Goal: Task Accomplishment & Management: Manage account settings

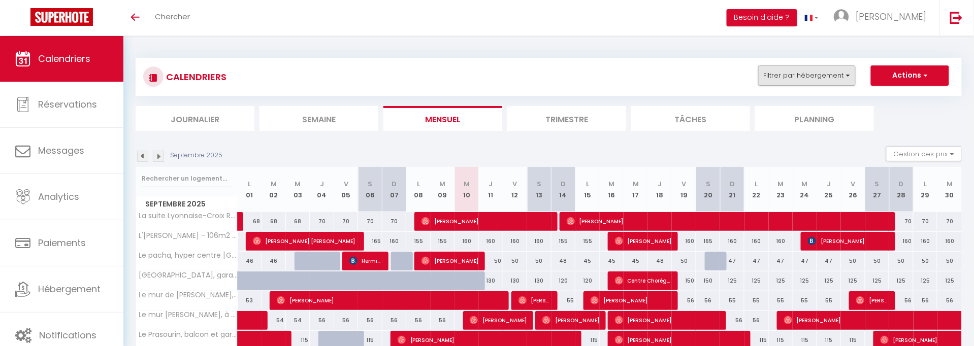
click at [833, 65] on button "Filtrer par hébergement" at bounding box center [806, 75] width 97 height 20
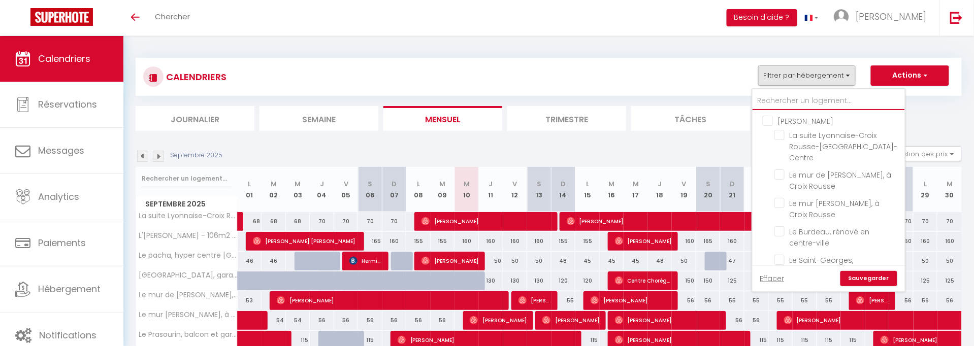
click at [803, 107] on input "text" at bounding box center [828, 101] width 152 height 18
type input "p"
checkbox input "false"
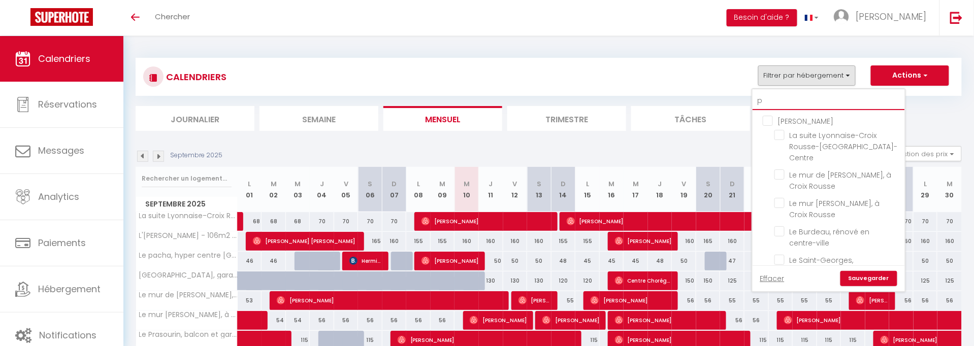
checkbox input "false"
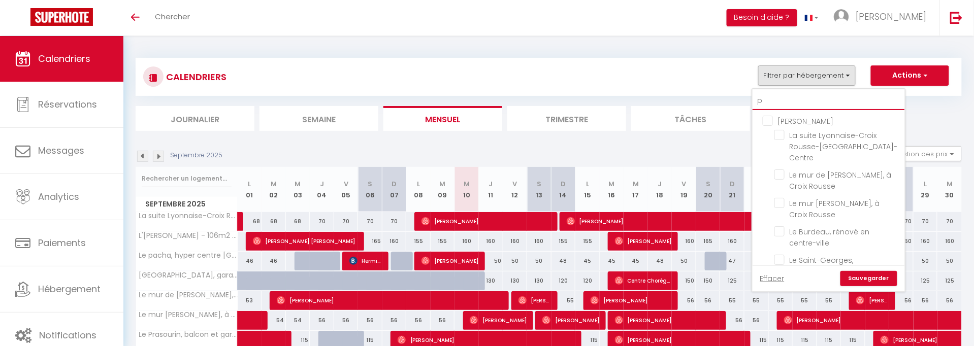
checkbox input "false"
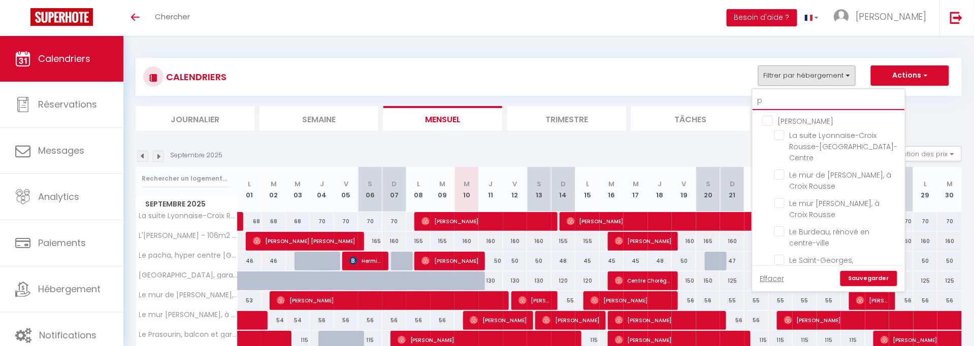
type input "pa"
checkbox input "false"
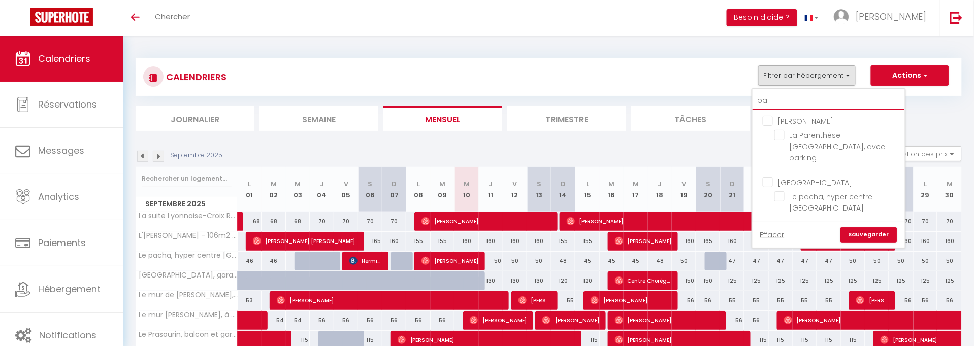
type input "pac"
checkbox input "false"
type input "pach"
checkbox input "false"
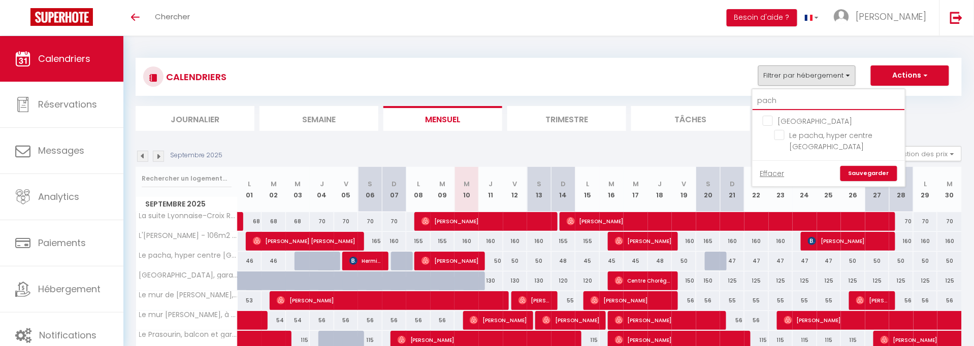
type input "pacha"
checkbox input "false"
type input "pacha"
click at [811, 141] on li "Le pacha, hyper centre [GEOGRAPHIC_DATA]" at bounding box center [841, 141] width 127 height 28
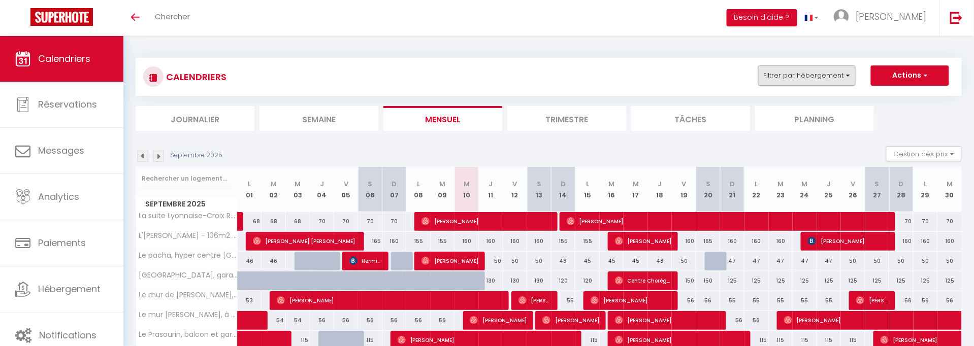
click at [835, 76] on button "Filtrer par hébergement" at bounding box center [806, 75] width 97 height 20
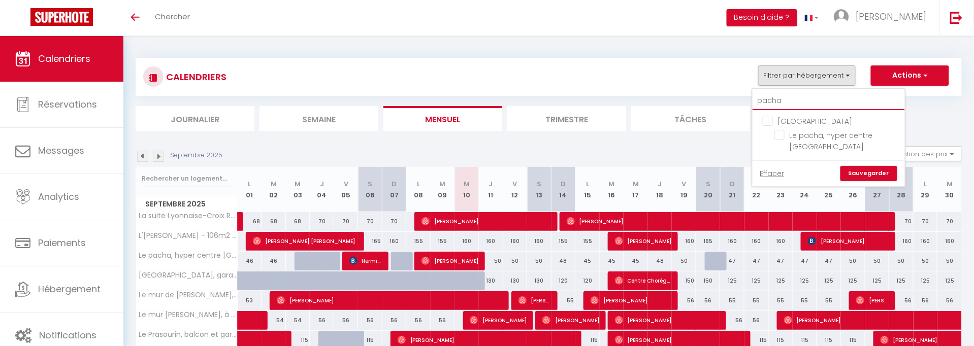
click at [824, 92] on input "pacha" at bounding box center [828, 101] width 152 height 18
click at [778, 137] on input "Le pacha, hyper centre [GEOGRAPHIC_DATA]" at bounding box center [837, 135] width 127 height 10
checkbox input "true"
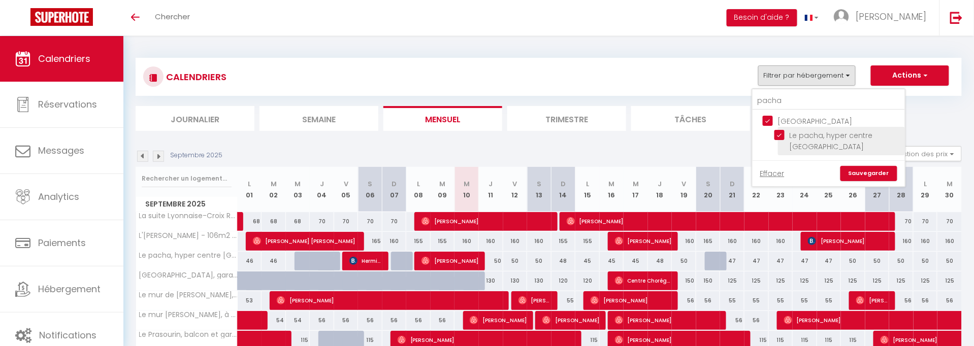
checkbox input "true"
click at [855, 160] on div "Effacer Sauvegarder" at bounding box center [828, 173] width 152 height 26
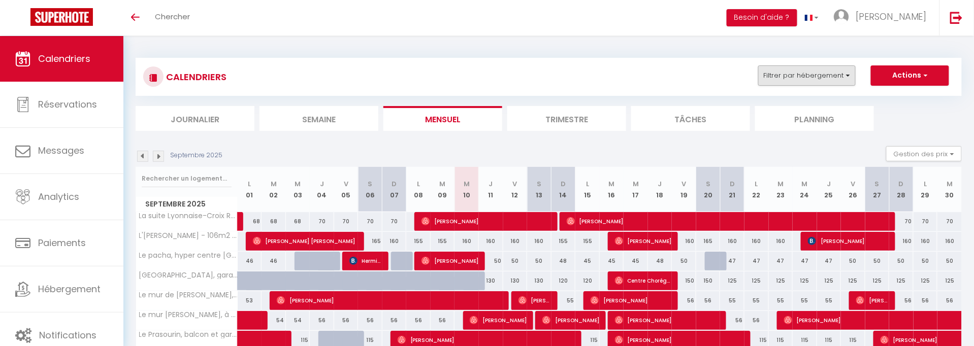
click at [843, 79] on button "Filtrer par hébergement" at bounding box center [806, 75] width 97 height 20
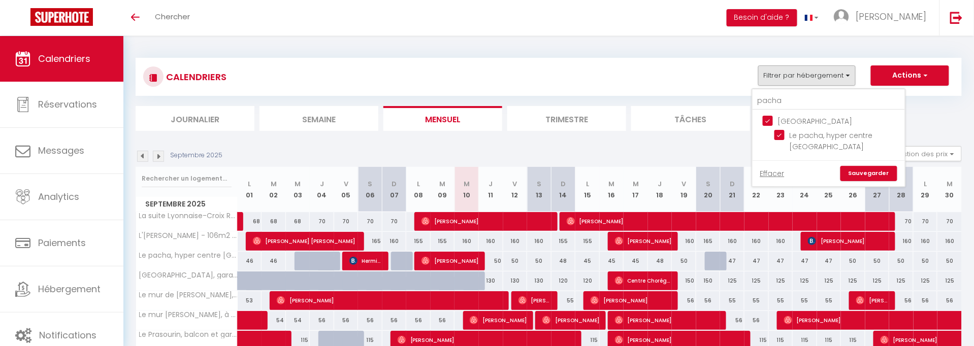
click at [845, 166] on link "Sauvegarder" at bounding box center [868, 173] width 57 height 15
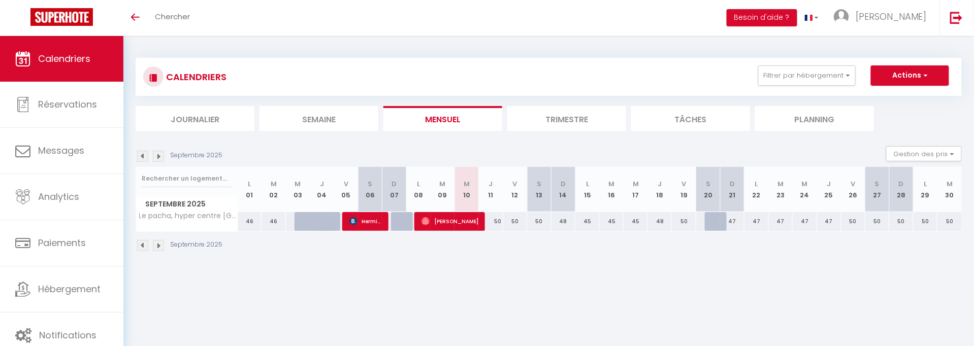
click at [139, 156] on img at bounding box center [142, 156] width 11 height 11
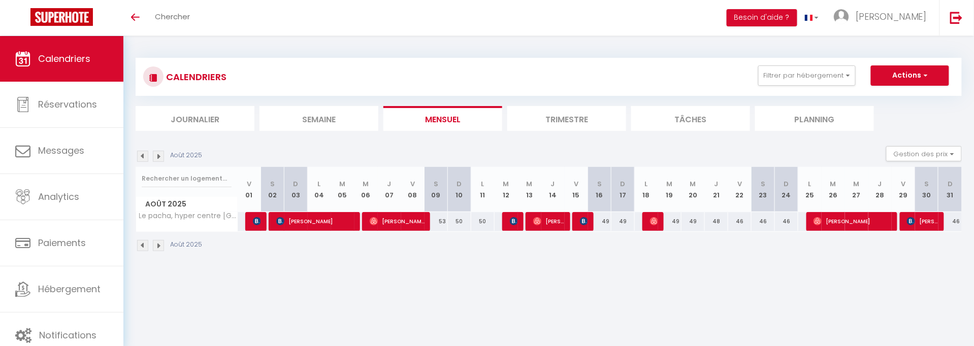
click at [139, 156] on img at bounding box center [142, 156] width 11 height 11
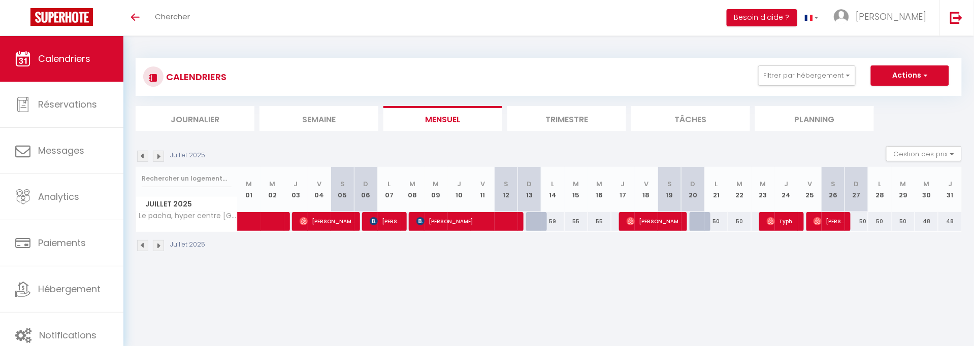
click at [139, 156] on img at bounding box center [142, 156] width 11 height 11
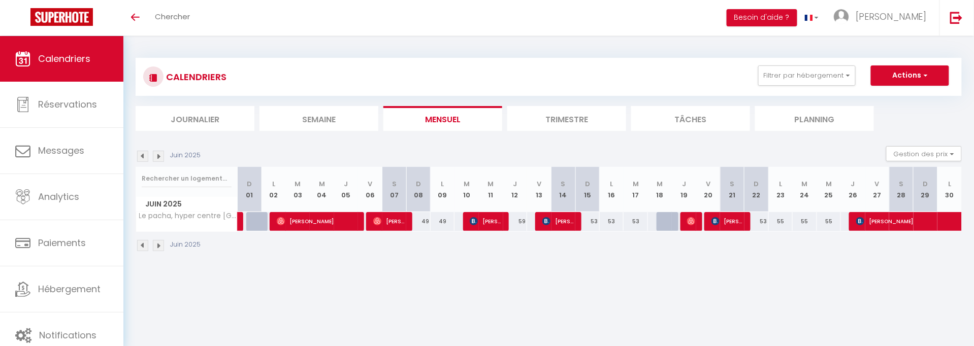
click at [139, 156] on img at bounding box center [142, 156] width 11 height 11
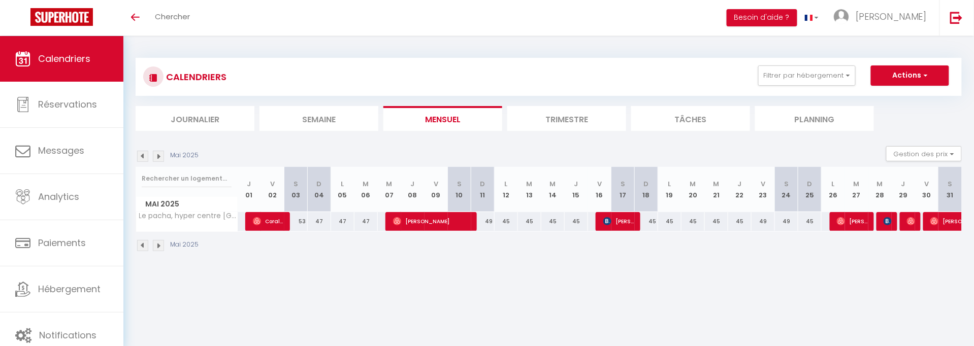
click at [139, 156] on img at bounding box center [142, 156] width 11 height 11
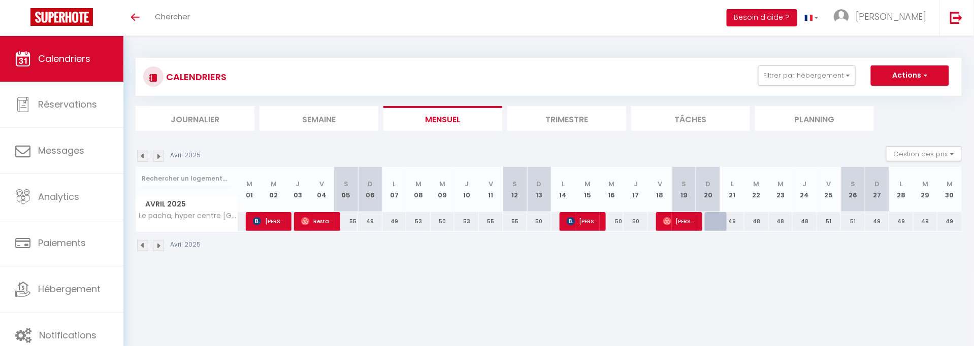
click at [139, 156] on img at bounding box center [142, 156] width 11 height 11
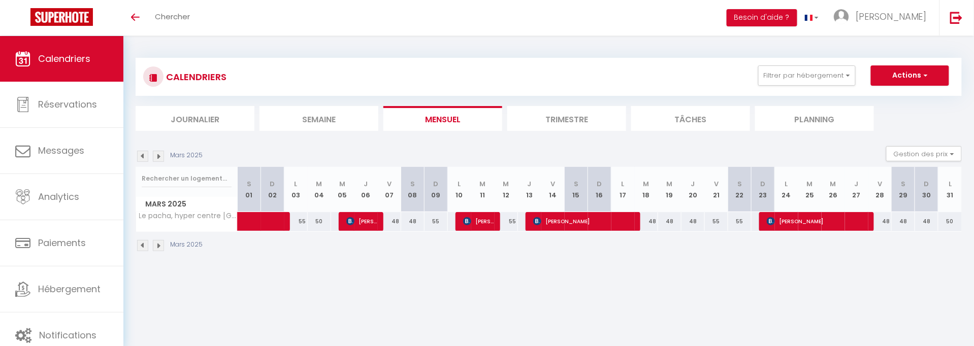
click at [139, 156] on img at bounding box center [142, 156] width 11 height 11
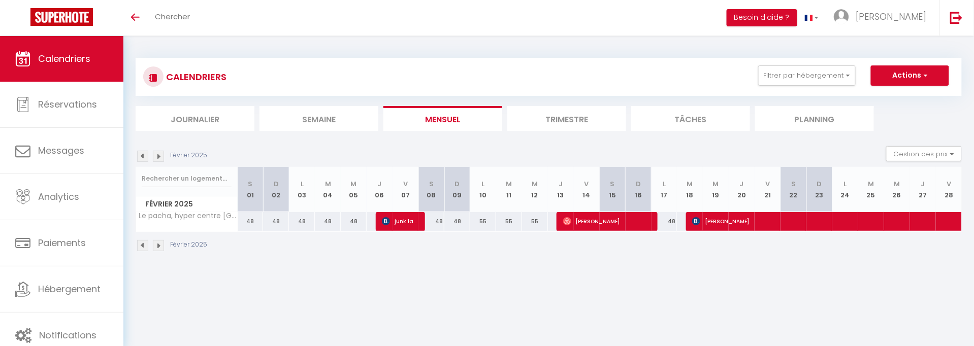
click at [139, 156] on img at bounding box center [142, 156] width 11 height 11
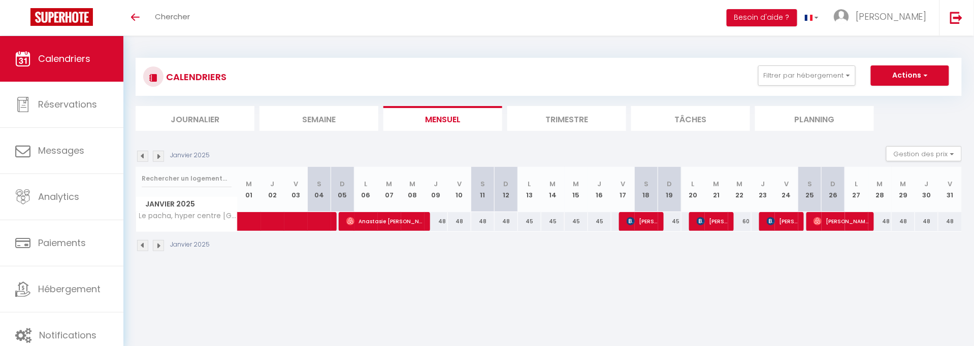
click at [371, 224] on span "Anastasie [PERSON_NAME] [PERSON_NAME] Mbazoa" at bounding box center [386, 221] width 80 height 19
select select "OK"
select select "0"
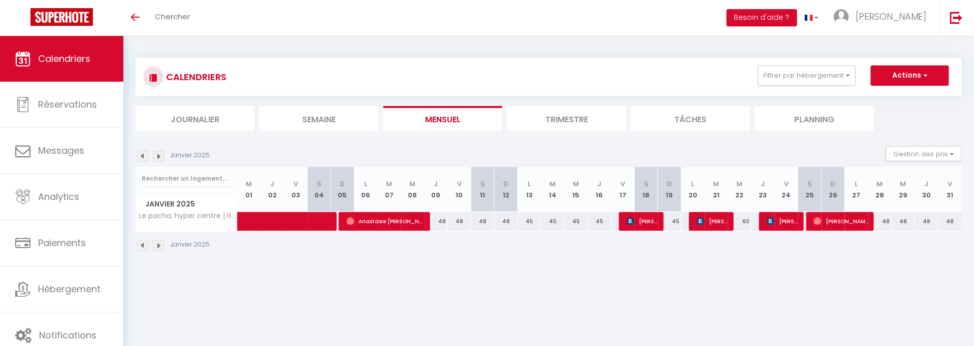
select select "1"
select select
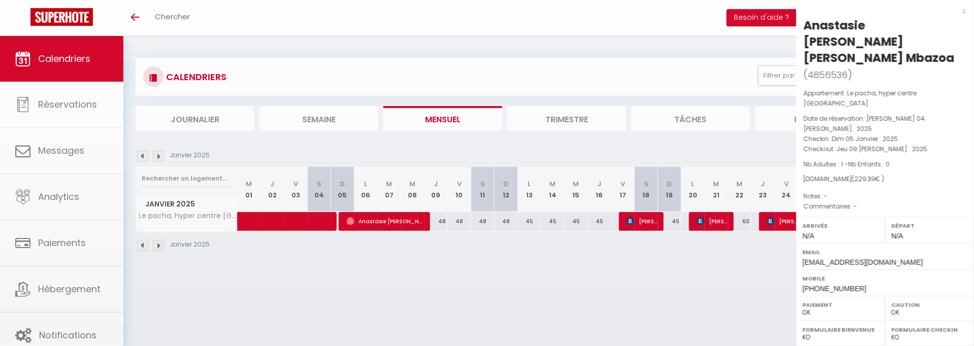
select select "31284"
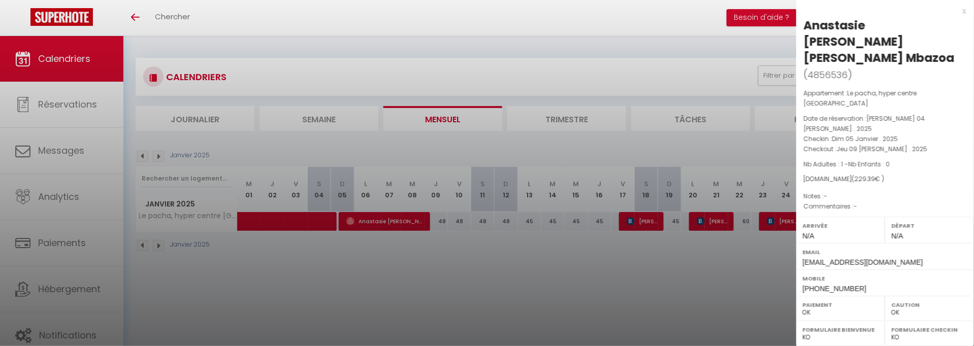
click at [439, 269] on div at bounding box center [487, 173] width 974 height 346
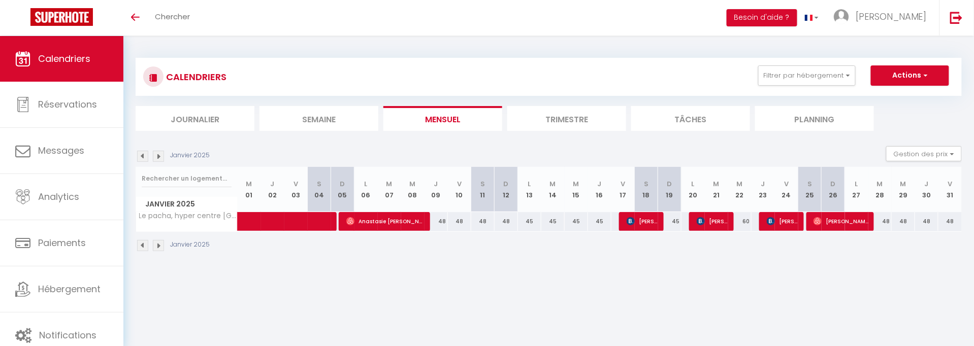
click at [143, 153] on img at bounding box center [142, 156] width 11 height 11
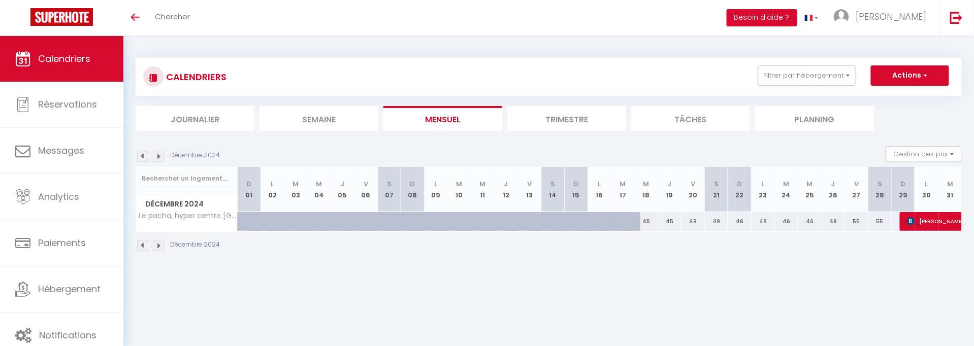
click at [161, 154] on img at bounding box center [158, 156] width 11 height 11
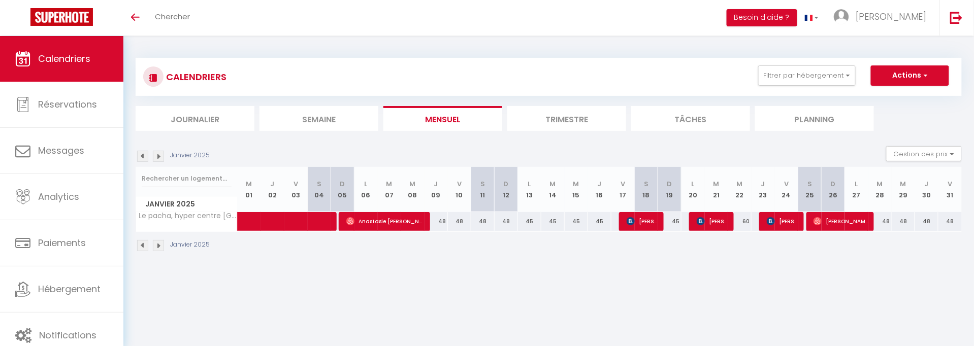
click at [146, 152] on img at bounding box center [142, 156] width 11 height 11
select select "0"
select select "31284"
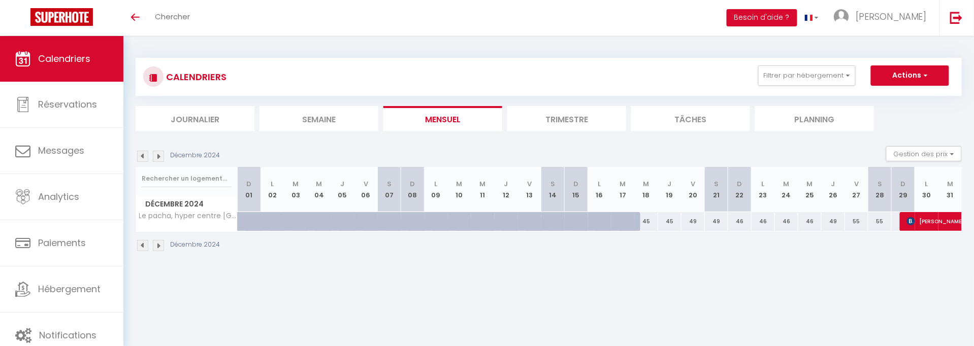
click at [957, 212] on span "[PERSON_NAME] [PERSON_NAME] [PERSON_NAME]" at bounding box center [988, 221] width 163 height 19
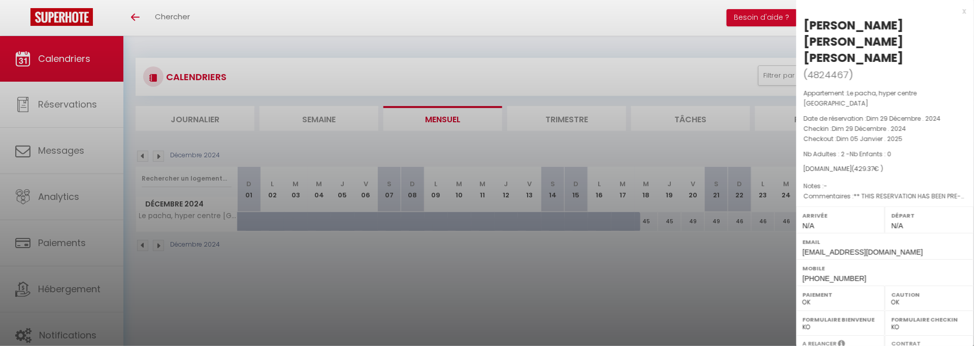
click at [961, 11] on div "x" at bounding box center [881, 11] width 170 height 12
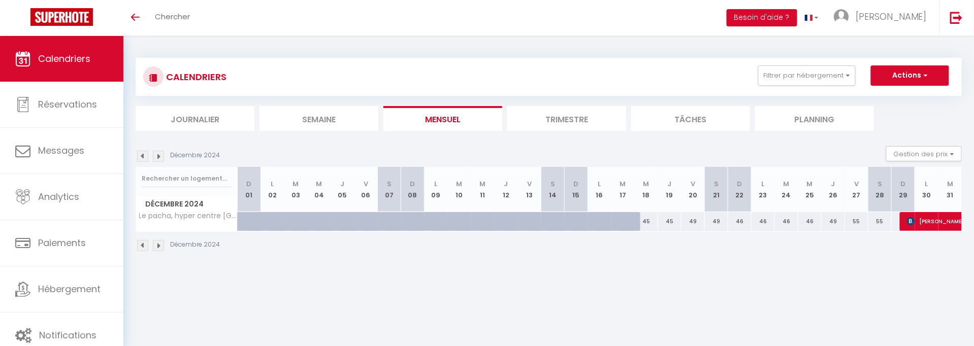
click at [159, 159] on img at bounding box center [158, 156] width 11 height 11
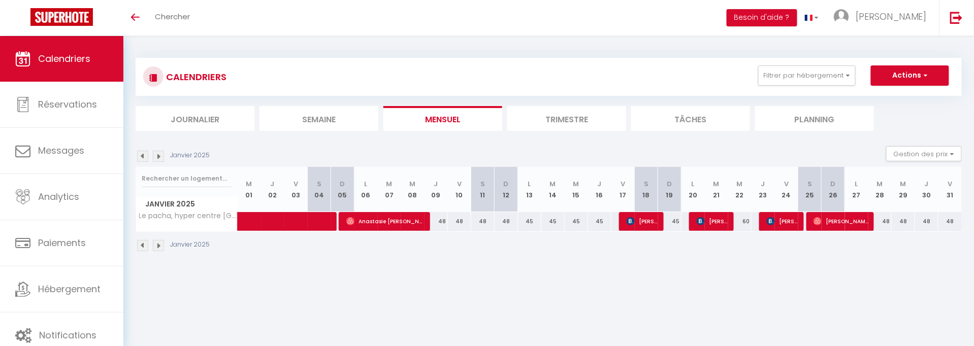
click at [389, 206] on th "M 07" at bounding box center [389, 189] width 23 height 45
click at [389, 212] on span "Anastasie [PERSON_NAME] [PERSON_NAME] Mbazoa" at bounding box center [386, 221] width 80 height 19
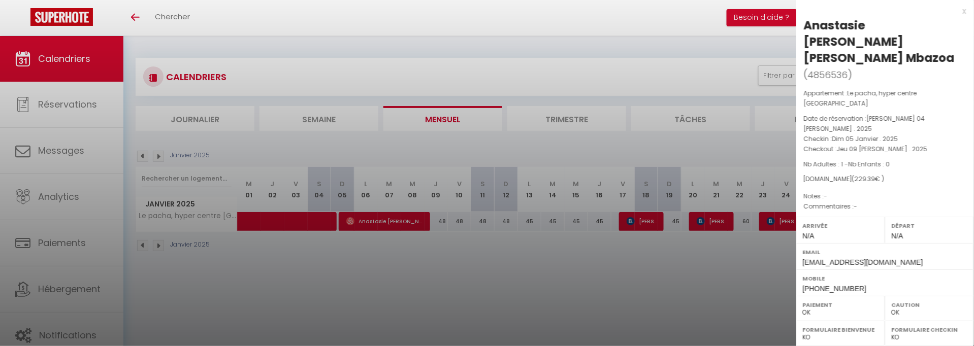
click at [961, 12] on div "x" at bounding box center [881, 11] width 170 height 12
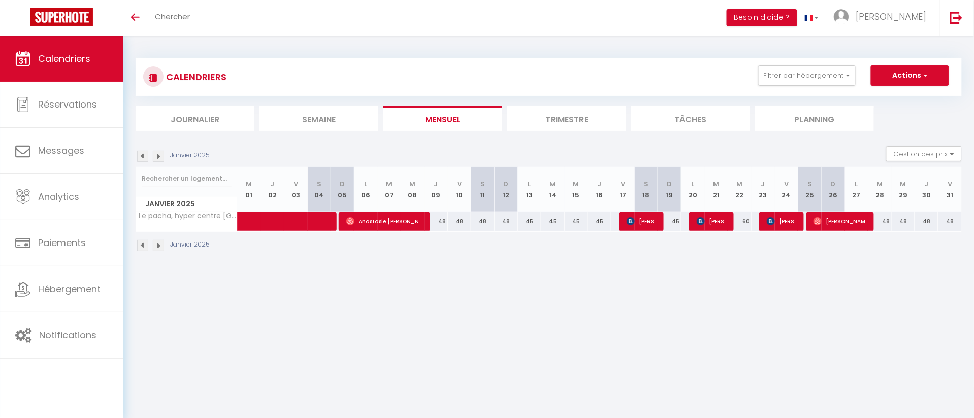
click at [648, 224] on span "[PERSON_NAME]" at bounding box center [642, 221] width 32 height 19
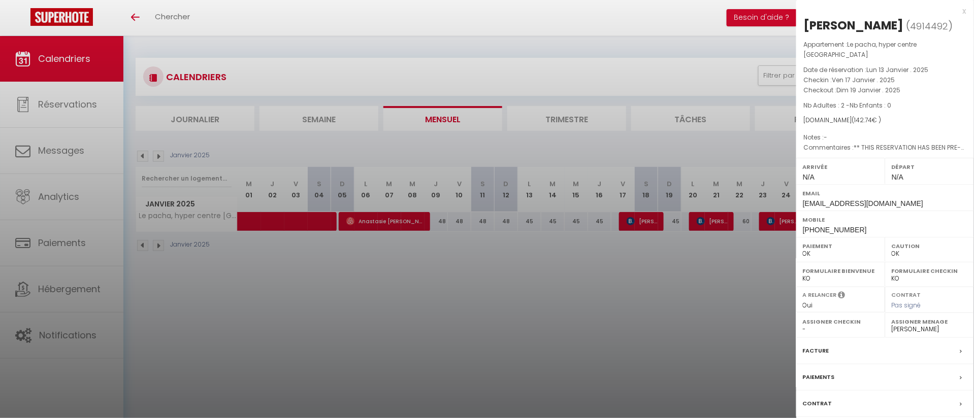
click at [714, 222] on div at bounding box center [487, 209] width 974 height 418
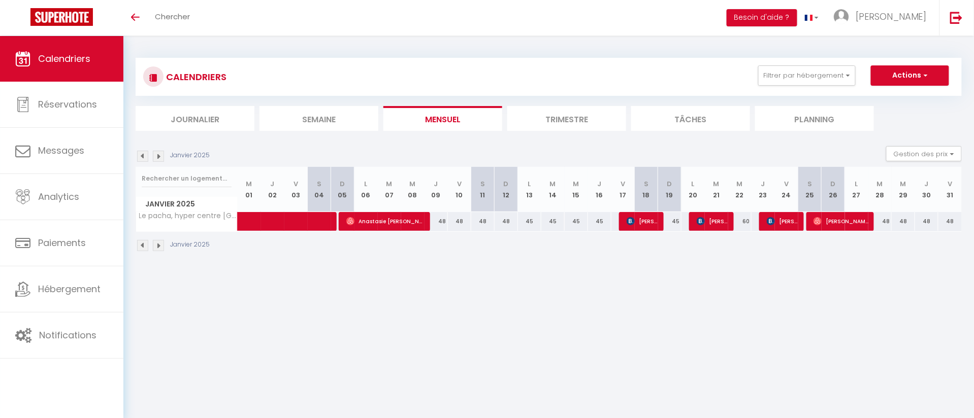
click at [711, 229] on span "[PERSON_NAME]" at bounding box center [712, 221] width 32 height 19
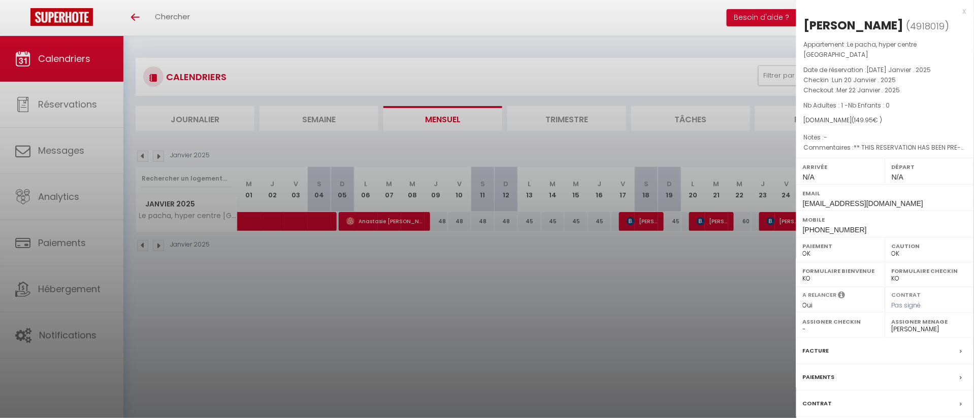
click at [776, 224] on div at bounding box center [487, 209] width 974 height 418
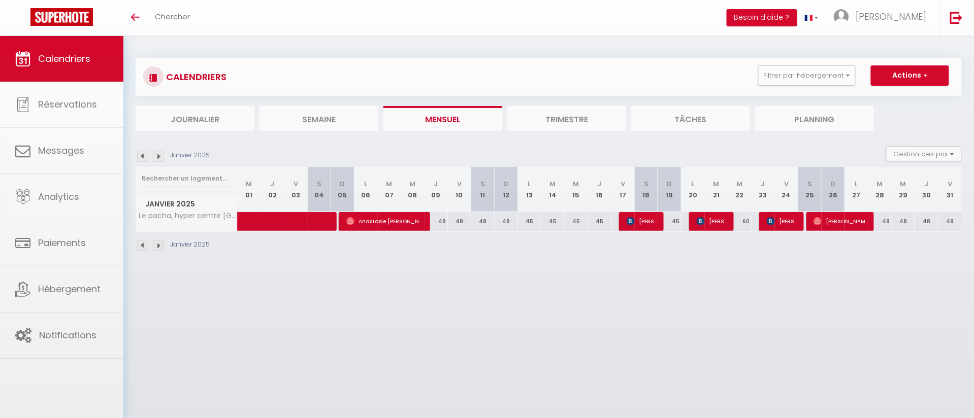
click at [789, 224] on body "🟢 Des questions ou besoin d'assistance pour la migration AirBnB? Connectez-vous…" at bounding box center [487, 245] width 974 height 418
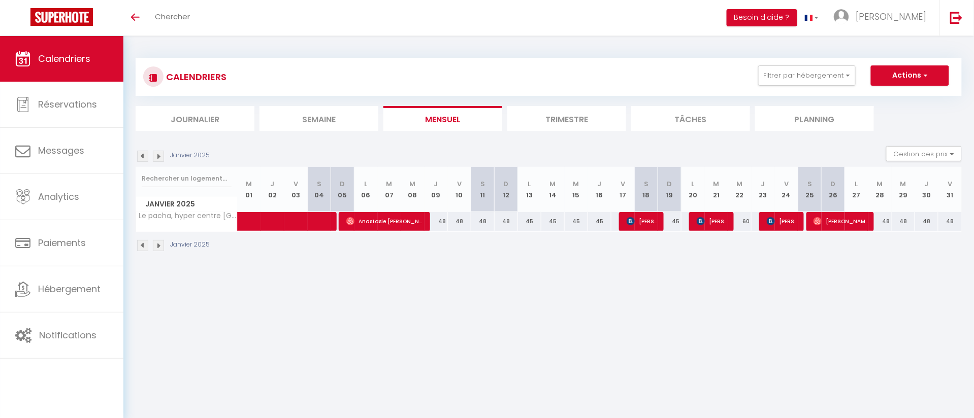
click at [786, 222] on span "[PERSON_NAME]" at bounding box center [783, 221] width 32 height 19
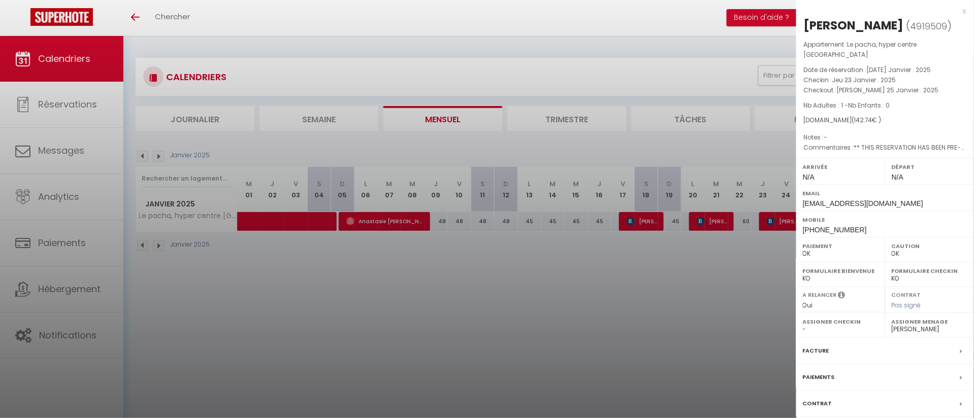
click at [160, 149] on div at bounding box center [487, 209] width 974 height 418
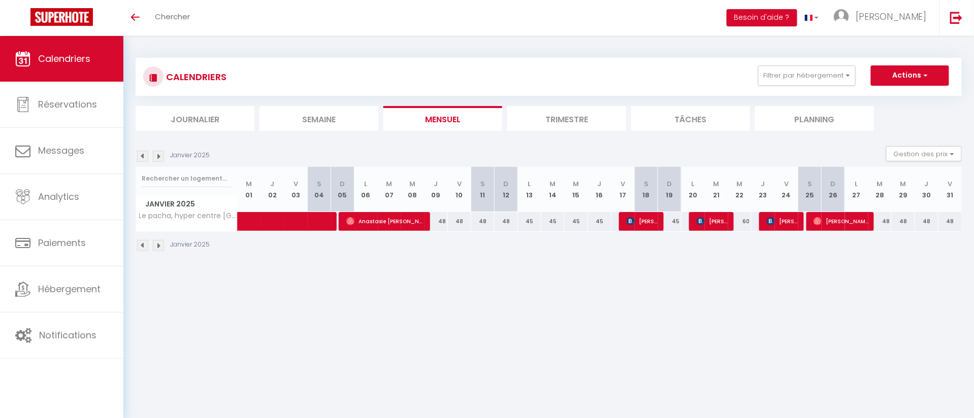
click at [160, 155] on img at bounding box center [158, 156] width 11 height 11
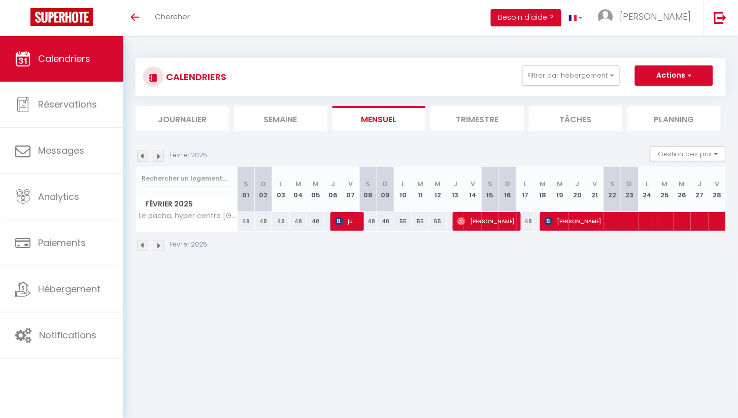
click at [342, 221] on img at bounding box center [339, 221] width 8 height 8
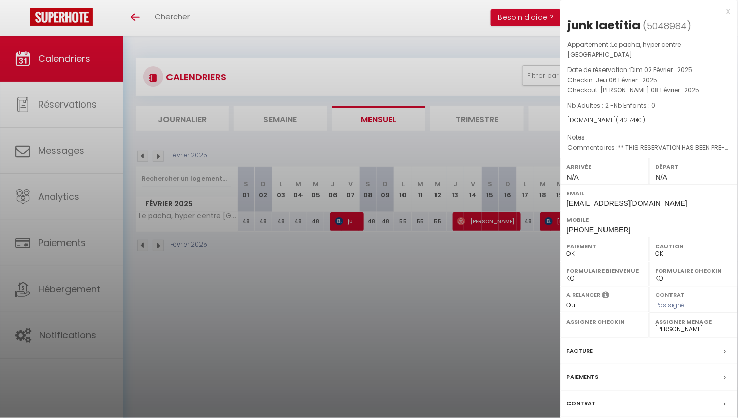
click at [476, 220] on div at bounding box center [369, 209] width 738 height 418
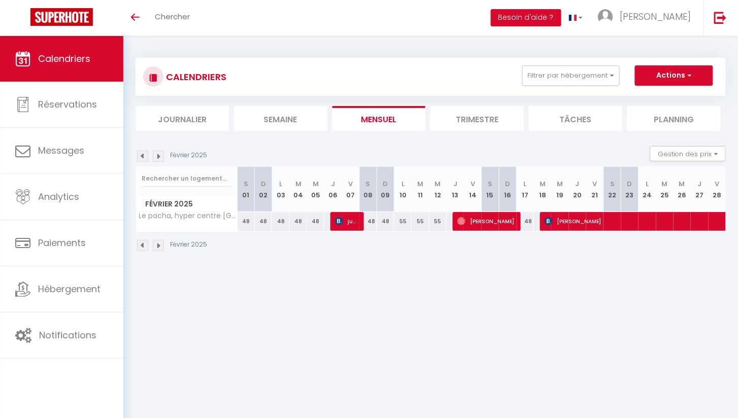
click at [476, 220] on span "[PERSON_NAME]" at bounding box center [486, 221] width 59 height 19
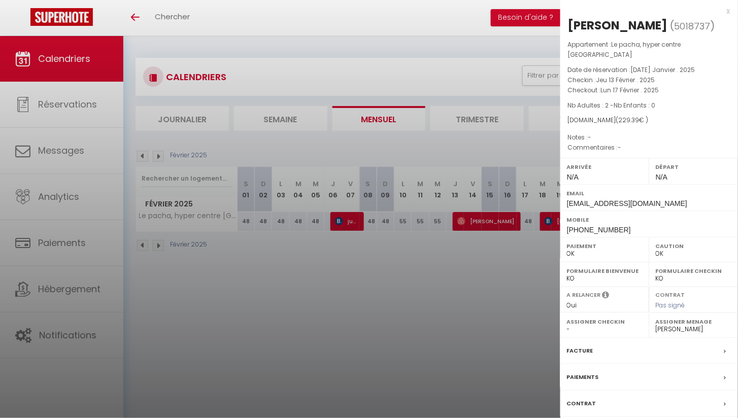
click at [468, 258] on div at bounding box center [369, 209] width 738 height 418
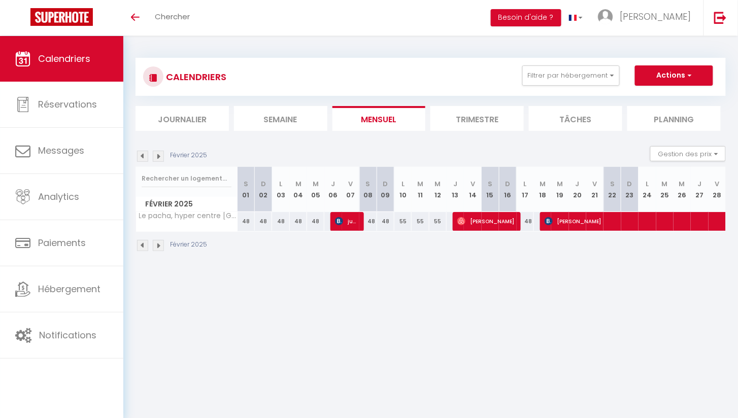
click at [572, 222] on span "[PERSON_NAME]" at bounding box center [697, 221] width 304 height 19
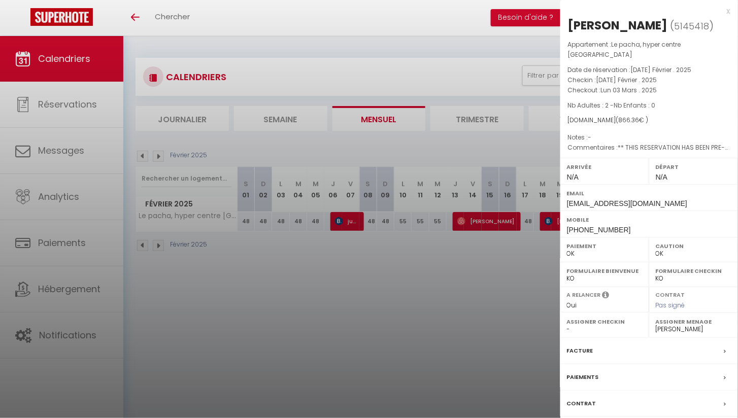
click at [169, 161] on div at bounding box center [369, 209] width 738 height 418
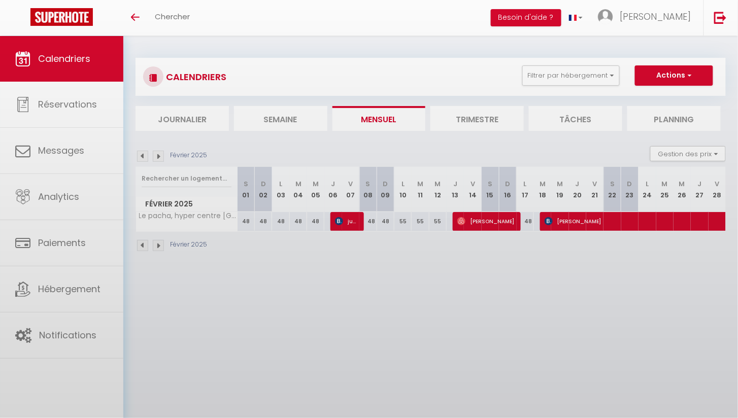
click at [160, 159] on body "🟢 Des questions ou besoin d'assistance pour la migration AirBnB? Connectez-vous…" at bounding box center [369, 245] width 738 height 418
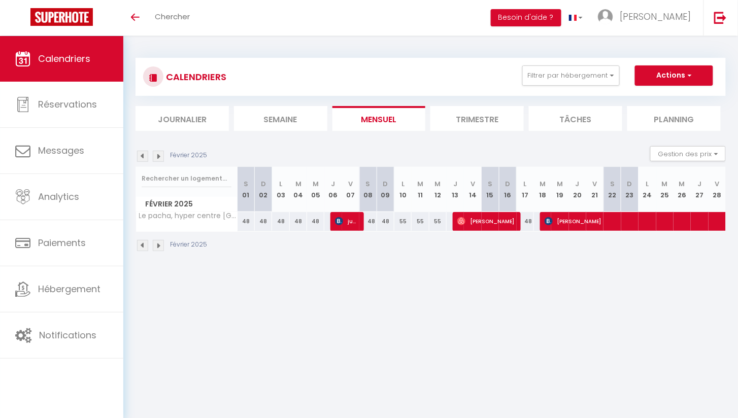
click at [159, 156] on img at bounding box center [158, 156] width 11 height 11
select select "0"
select select "31284"
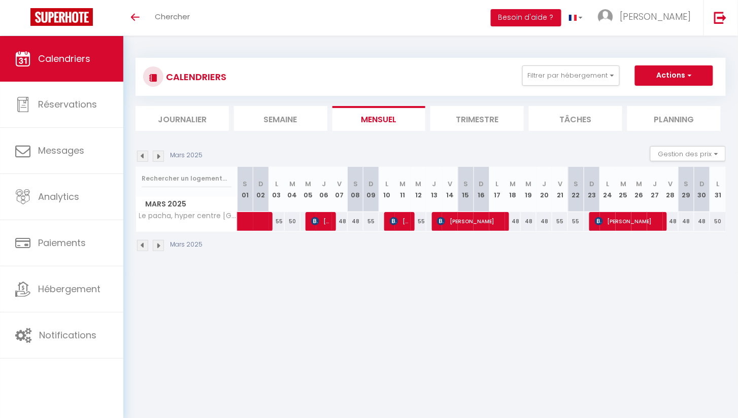
click at [317, 219] on img at bounding box center [315, 221] width 8 height 8
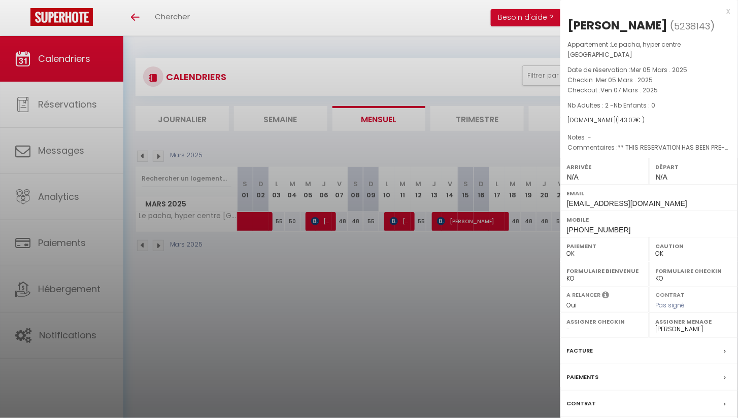
click at [413, 218] on div at bounding box center [369, 209] width 738 height 418
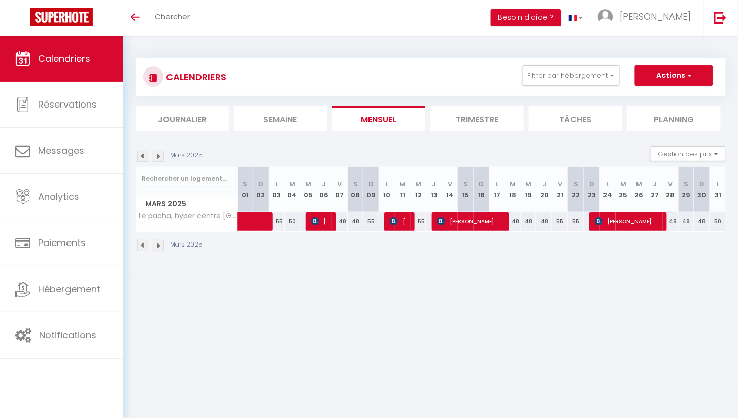
click at [398, 219] on img at bounding box center [394, 221] width 8 height 8
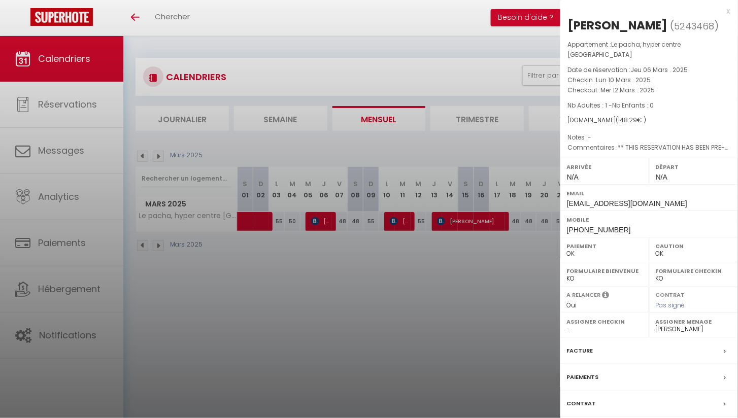
click at [465, 218] on div at bounding box center [369, 209] width 738 height 418
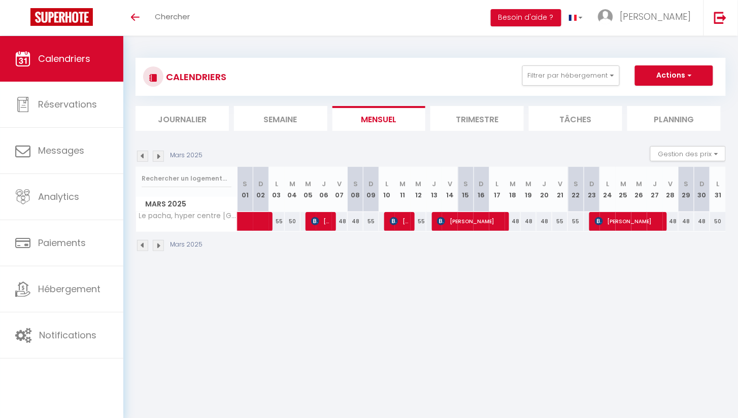
click at [480, 218] on span "[PERSON_NAME]" at bounding box center [471, 221] width 68 height 19
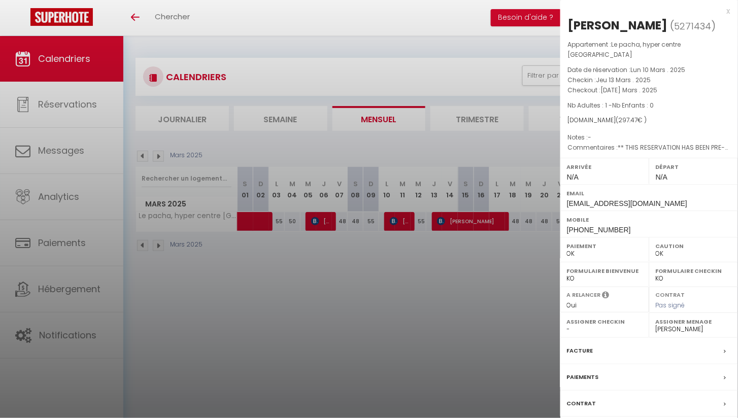
click at [437, 254] on div at bounding box center [369, 209] width 738 height 418
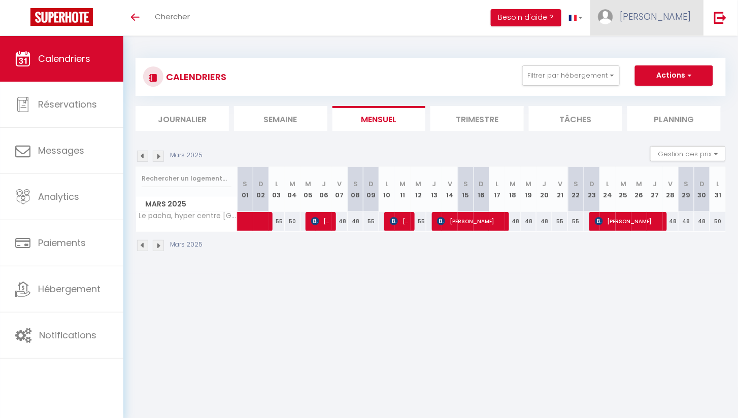
click at [696, 5] on link "[PERSON_NAME]" at bounding box center [646, 18] width 113 height 36
click at [143, 151] on img at bounding box center [142, 156] width 11 height 11
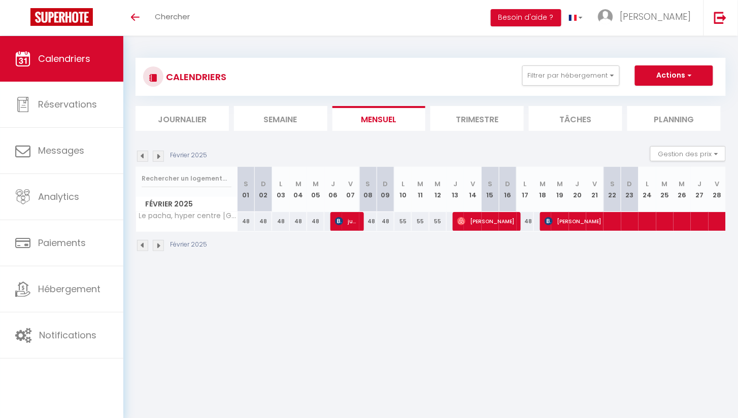
click at [159, 151] on img at bounding box center [158, 156] width 11 height 11
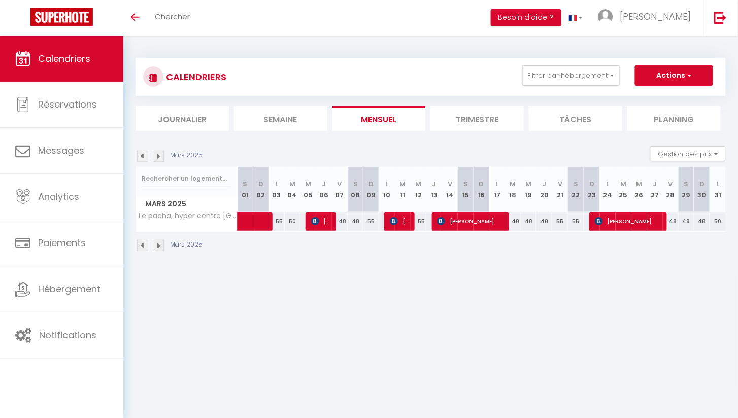
click at [159, 152] on img at bounding box center [158, 156] width 11 height 11
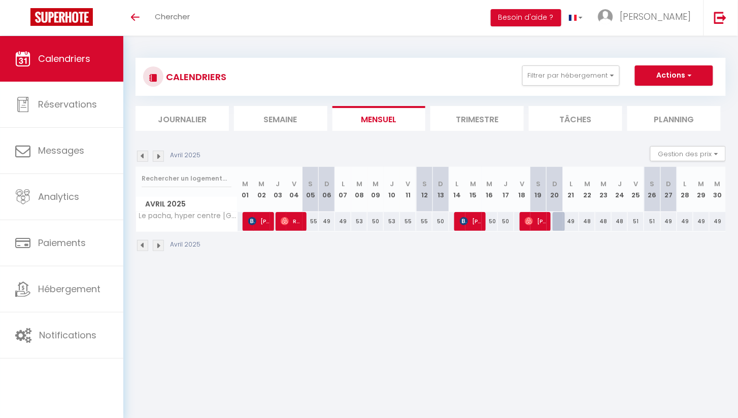
click at [259, 220] on span "[PERSON_NAME]" at bounding box center [259, 221] width 22 height 19
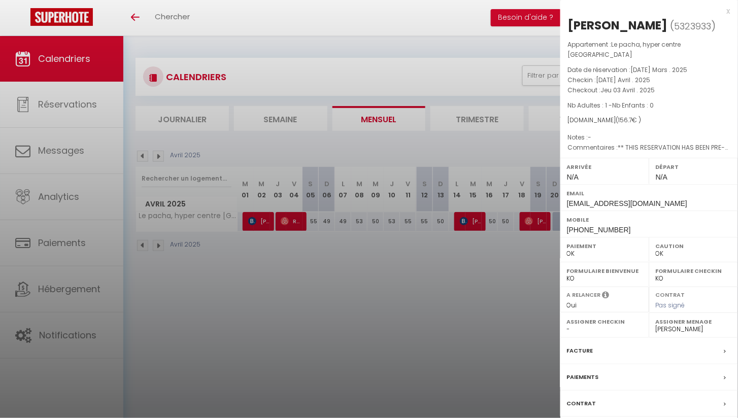
click at [467, 225] on div at bounding box center [369, 209] width 738 height 418
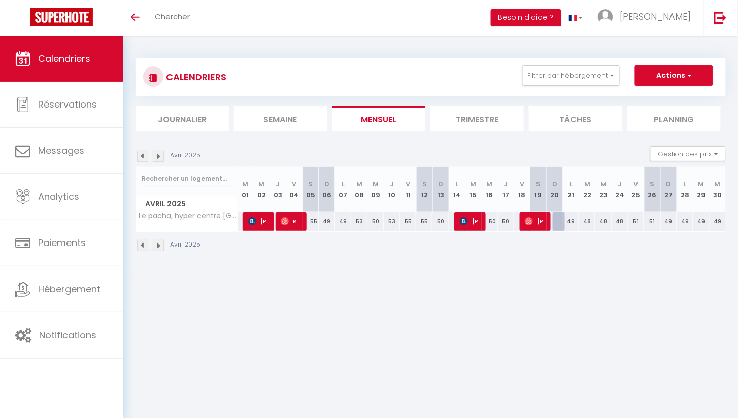
click at [467, 224] on span "[PERSON_NAME]" at bounding box center [471, 221] width 22 height 19
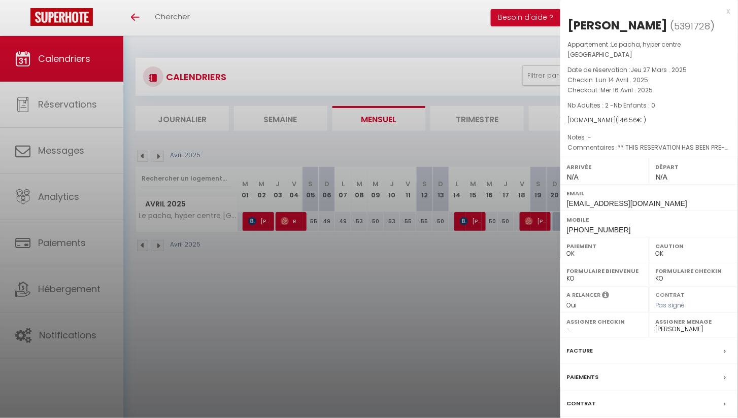
click at [465, 254] on div at bounding box center [369, 209] width 738 height 418
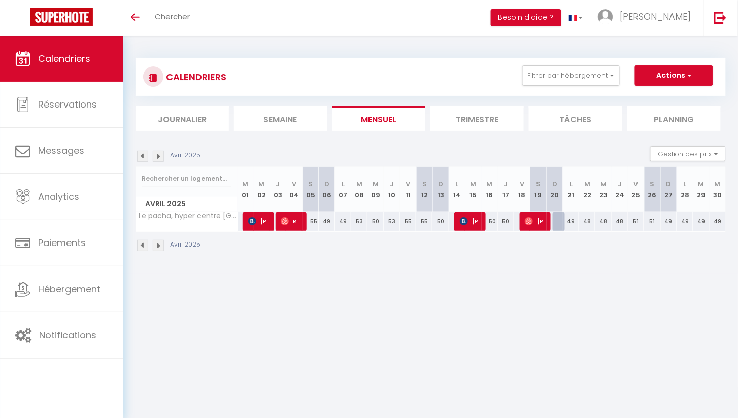
click at [289, 219] on span "Restaurant [GEOGRAPHIC_DATA]" at bounding box center [292, 221] width 22 height 19
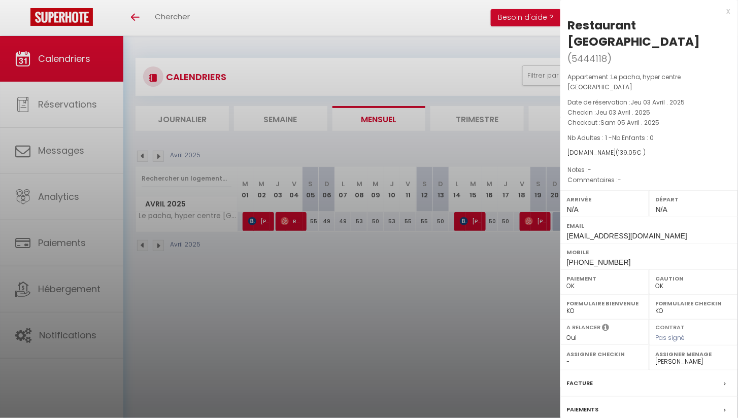
click at [549, 215] on div at bounding box center [369, 209] width 738 height 418
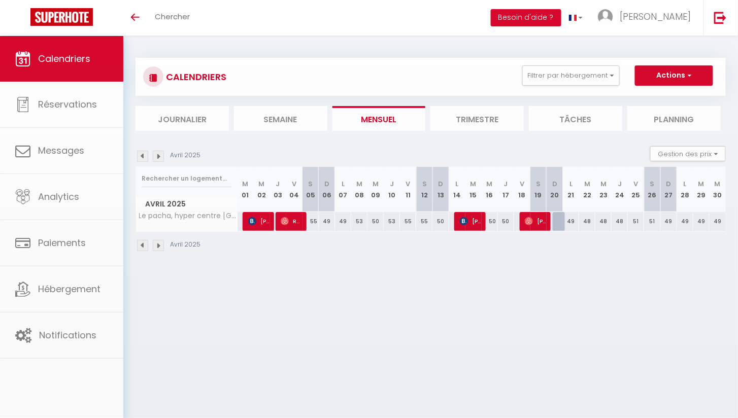
click at [537, 219] on body "🟢 Des questions ou besoin d'assistance pour la migration AirBnB? Connectez-vous…" at bounding box center [369, 245] width 738 height 418
click at [535, 222] on span "[PERSON_NAME]" at bounding box center [536, 221] width 22 height 19
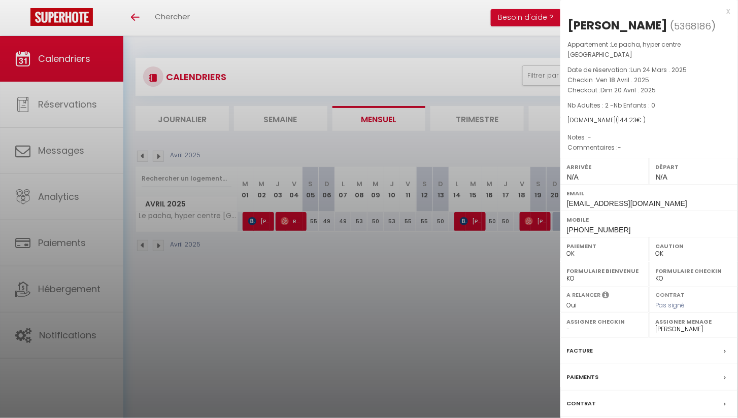
click at [729, 10] on div "x" at bounding box center [645, 11] width 170 height 12
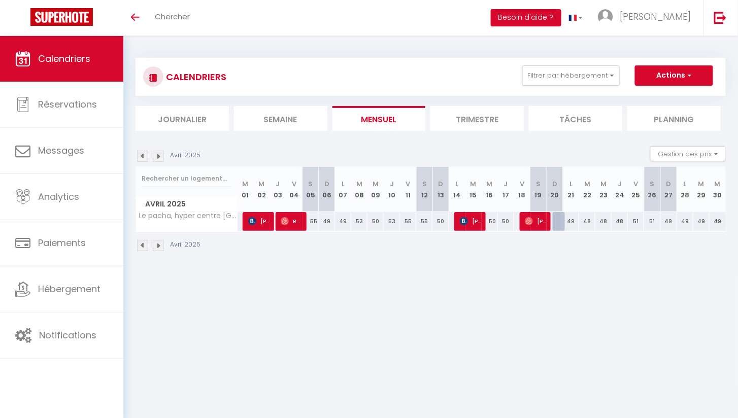
click at [159, 157] on img at bounding box center [158, 156] width 11 height 11
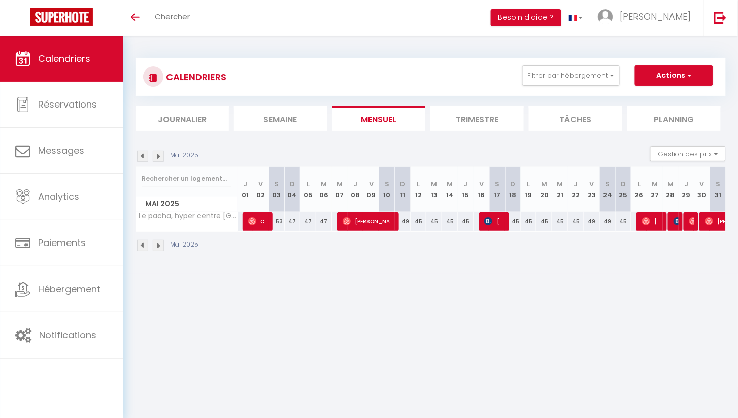
click at [258, 220] on span "Coraline Fagot" at bounding box center [258, 221] width 21 height 19
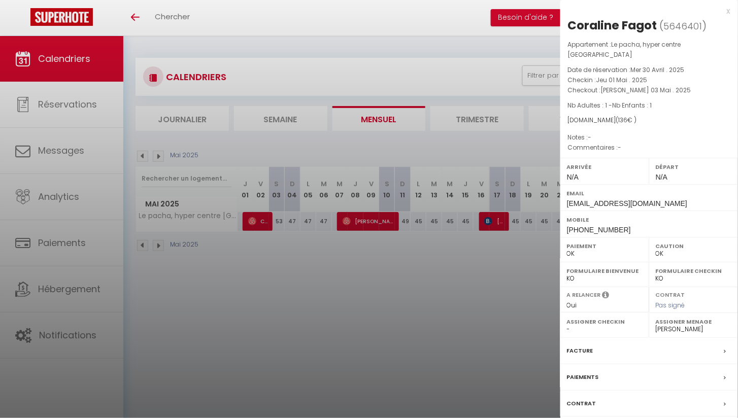
click at [367, 225] on div at bounding box center [369, 209] width 738 height 418
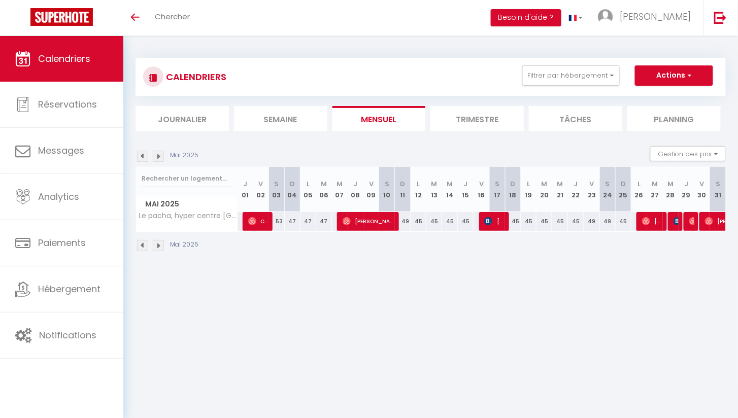
click at [367, 225] on span "[PERSON_NAME]" at bounding box center [369, 221] width 52 height 19
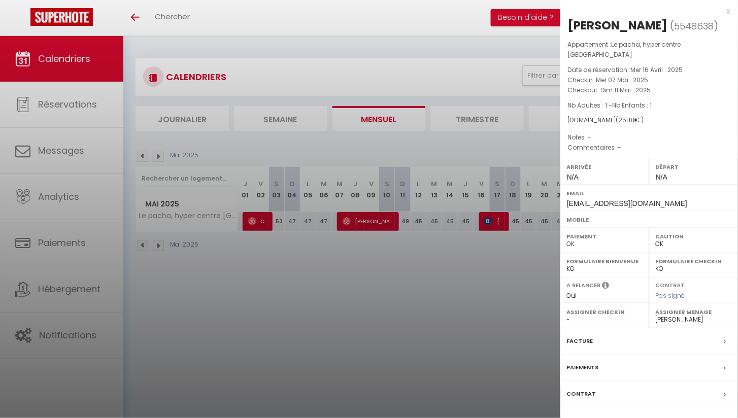
click at [501, 254] on div at bounding box center [369, 209] width 738 height 418
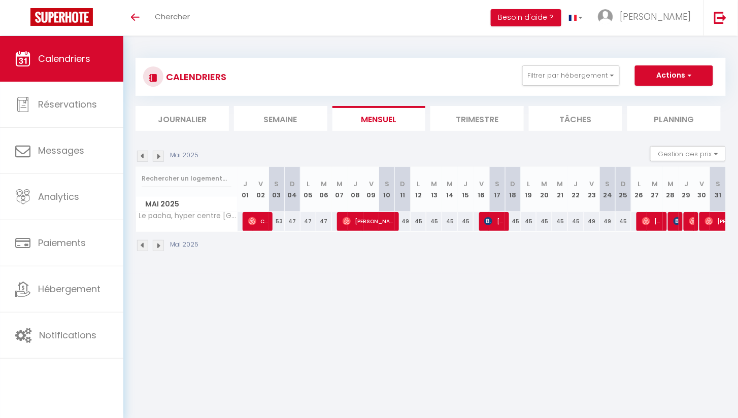
click at [649, 222] on img at bounding box center [646, 221] width 8 height 8
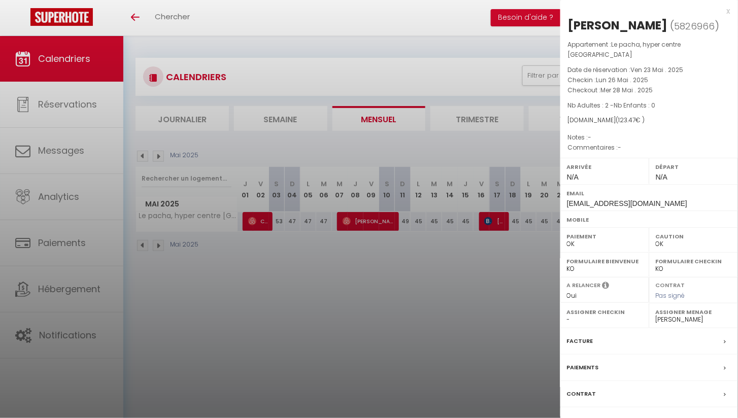
click at [531, 252] on div at bounding box center [369, 209] width 738 height 418
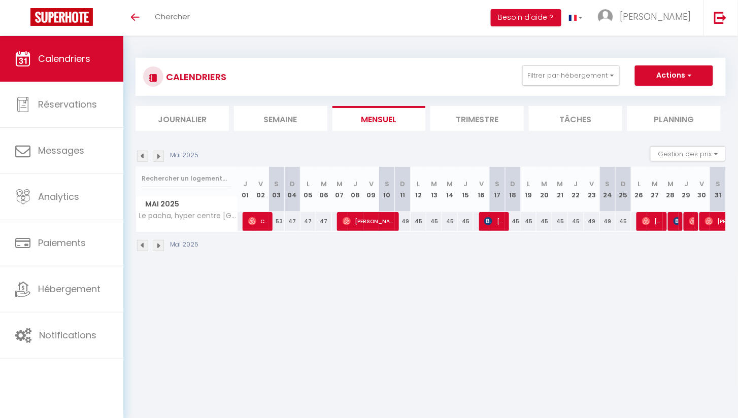
click at [495, 224] on span "[PERSON_NAME]" at bounding box center [494, 221] width 21 height 19
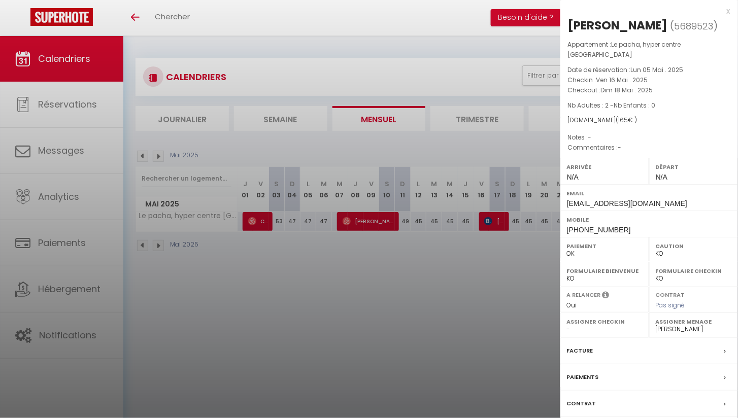
click at [728, 13] on div "x" at bounding box center [645, 11] width 170 height 12
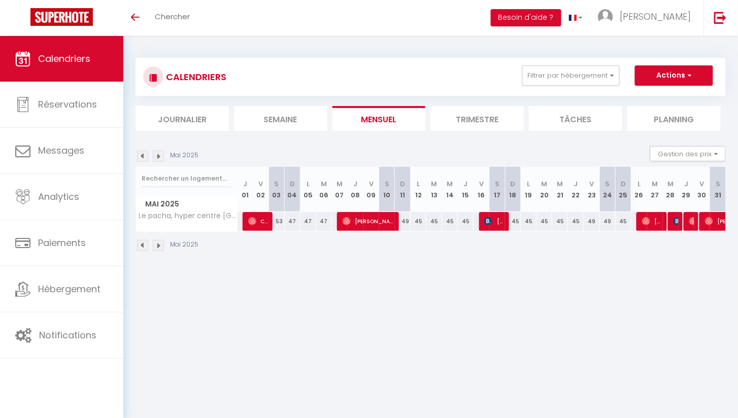
click at [679, 218] on div at bounding box center [675, 221] width 16 height 19
click at [676, 220] on img at bounding box center [678, 221] width 8 height 8
select select "OK"
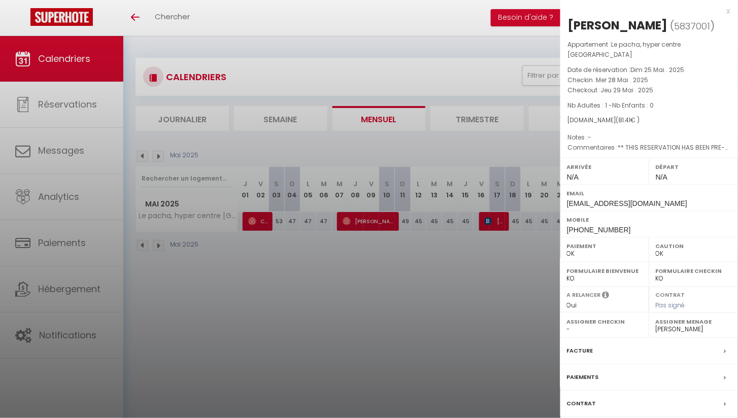
click at [727, 11] on div "x" at bounding box center [645, 11] width 170 height 12
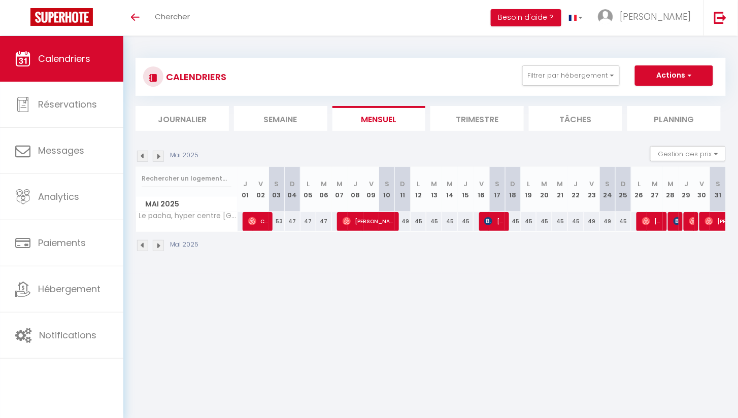
click at [689, 221] on img at bounding box center [693, 221] width 8 height 8
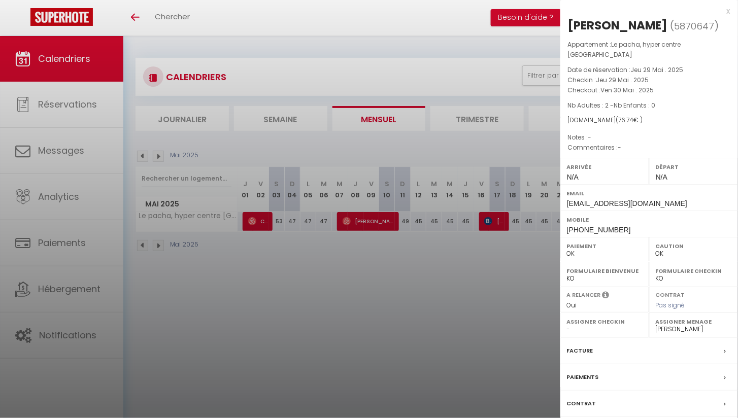
click at [728, 9] on div "x" at bounding box center [645, 11] width 170 height 12
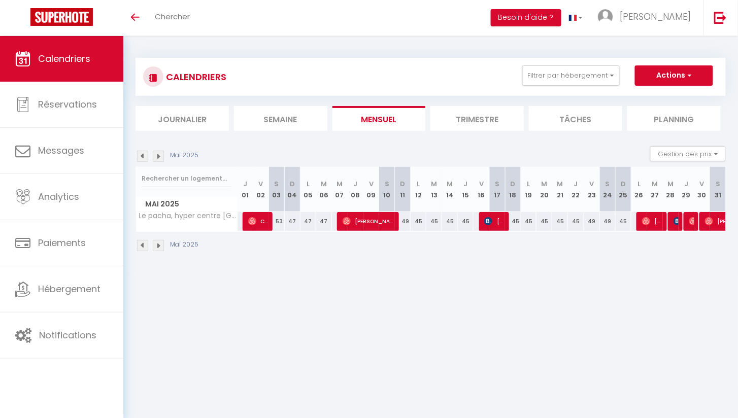
click at [158, 151] on img at bounding box center [158, 156] width 11 height 11
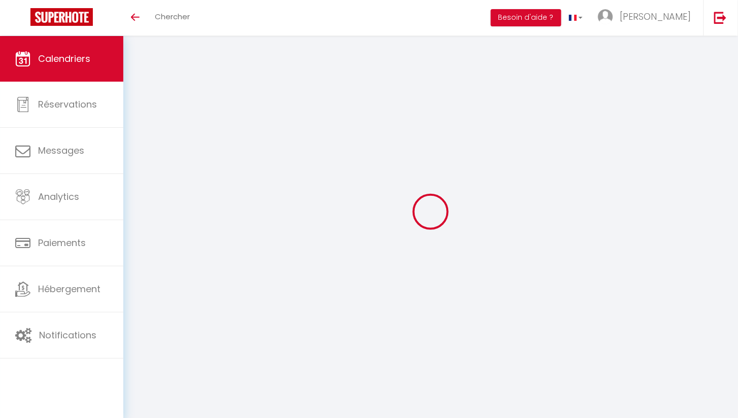
select select "0"
select select "31284"
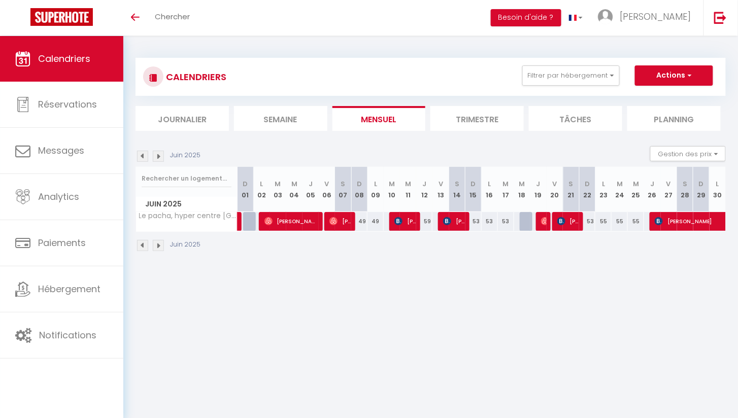
click at [285, 229] on span "[PERSON_NAME]" at bounding box center [291, 221] width 54 height 19
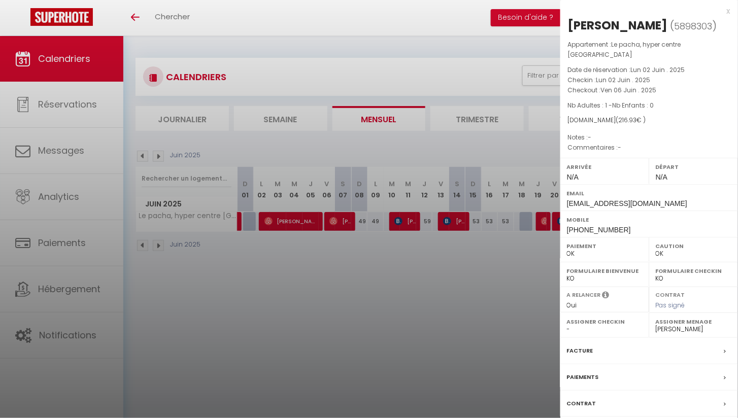
click at [351, 223] on div at bounding box center [369, 209] width 738 height 418
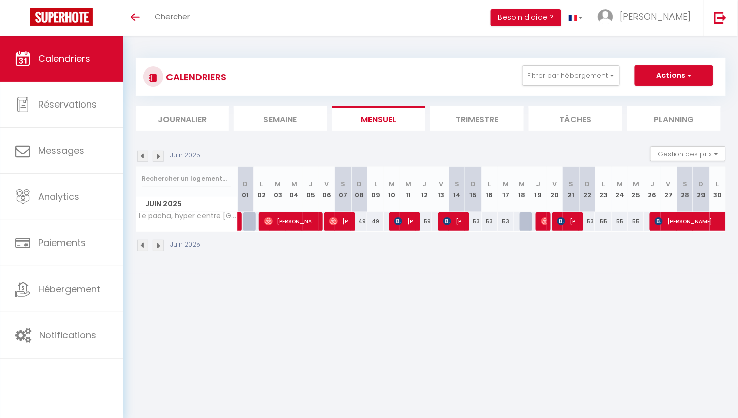
click at [349, 224] on span "[PERSON_NAME]" at bounding box center [340, 221] width 22 height 19
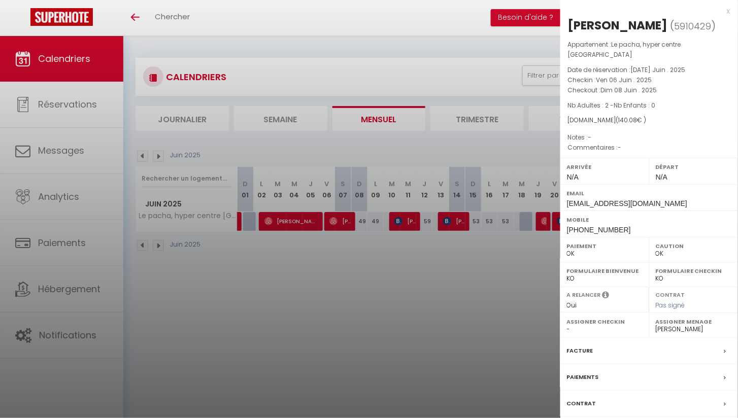
click at [270, 258] on div at bounding box center [369, 209] width 738 height 418
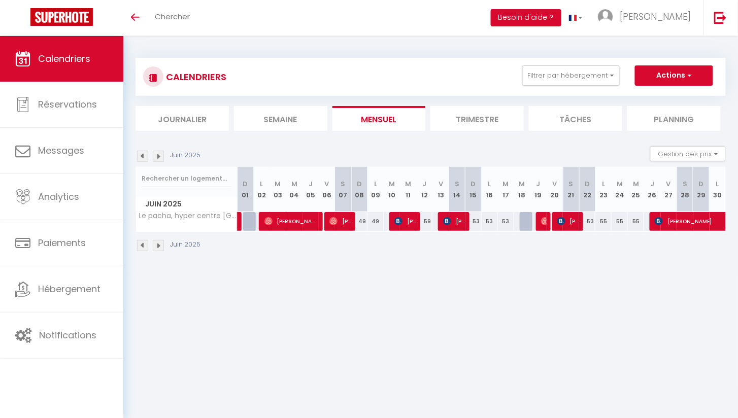
click at [415, 223] on span "[PERSON_NAME]" at bounding box center [405, 221] width 22 height 19
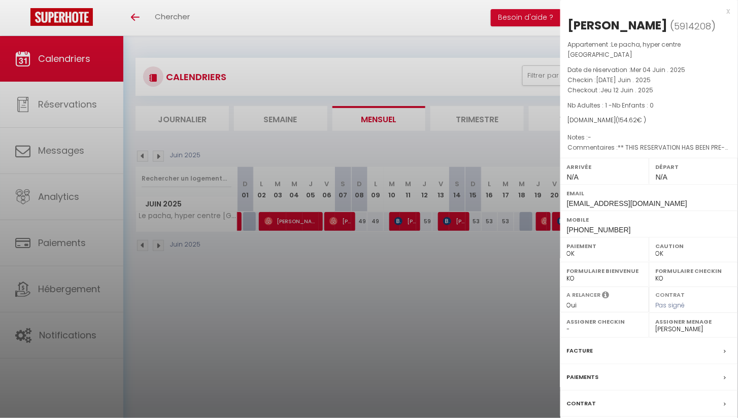
click at [449, 223] on div at bounding box center [369, 209] width 738 height 418
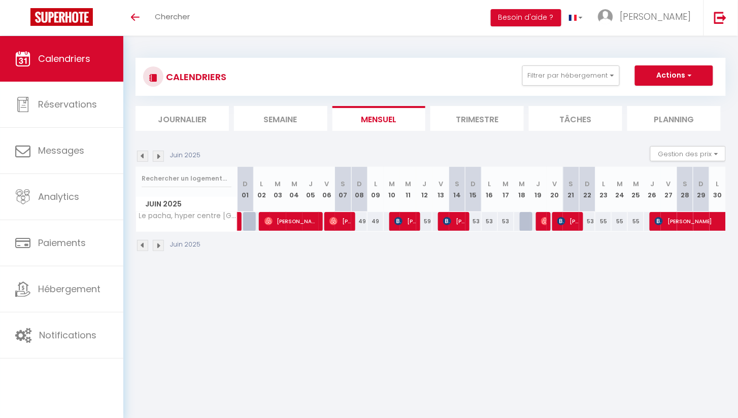
click at [459, 222] on span "[PERSON_NAME]" at bounding box center [454, 221] width 22 height 19
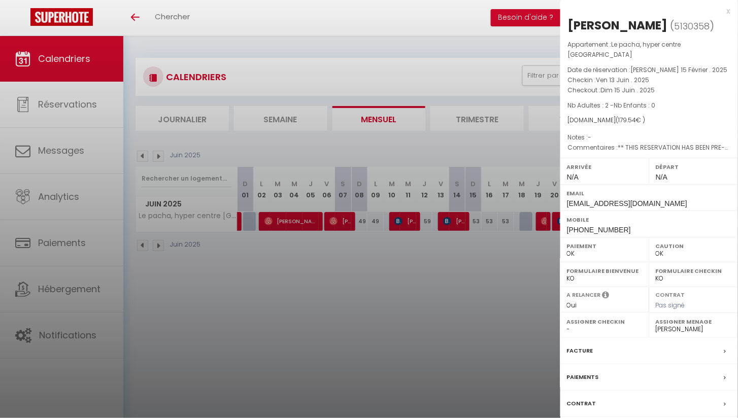
click at [541, 216] on div at bounding box center [369, 209] width 738 height 418
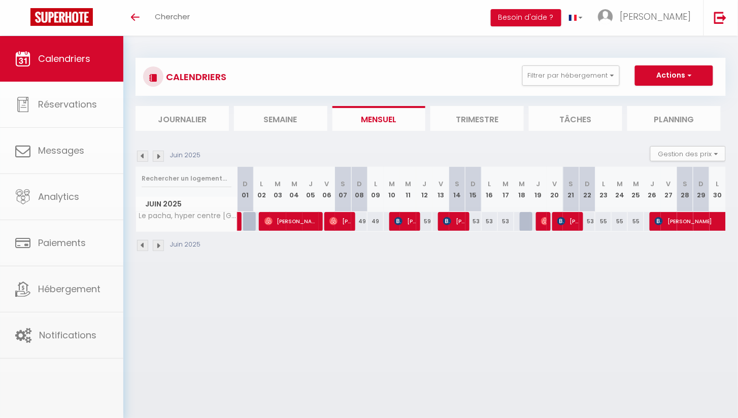
click at [561, 217] on body "🟢 Des questions ou besoin d'assistance pour la migration AirBnB? Connectez-vous…" at bounding box center [369, 245] width 738 height 418
click at [569, 220] on span "[PERSON_NAME]" at bounding box center [568, 221] width 22 height 19
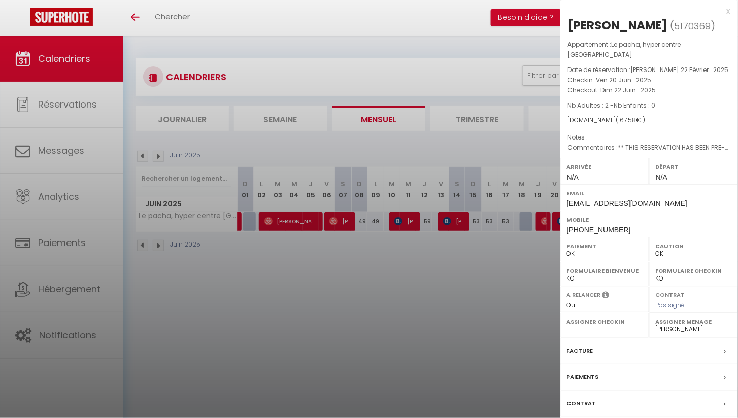
click at [558, 253] on div at bounding box center [369, 209] width 738 height 418
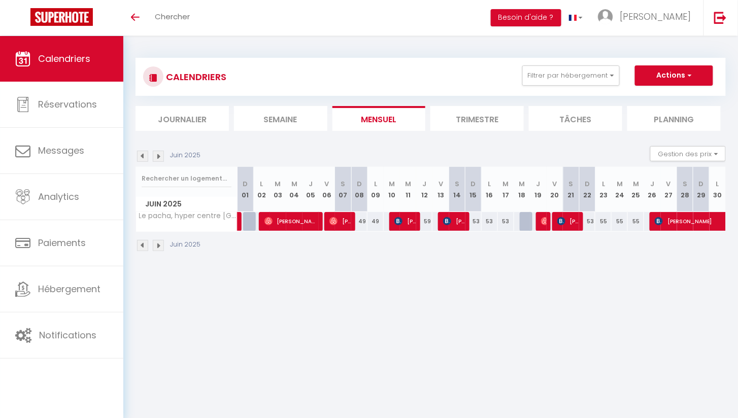
click at [677, 226] on span "[PERSON_NAME]" at bounding box center [736, 221] width 163 height 19
